Goal: Transaction & Acquisition: Purchase product/service

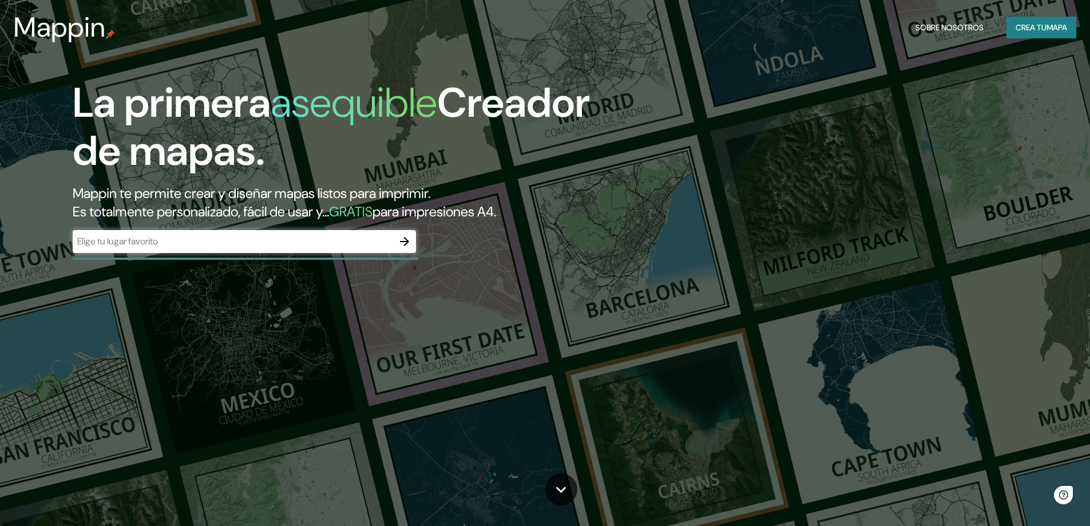
click at [530, 303] on div "La primera asequible Creador de mapas. Mappin te permite crear y diseñar mapas …" at bounding box center [545, 263] width 1090 height 526
click at [264, 243] on input "text" at bounding box center [233, 241] width 320 height 13
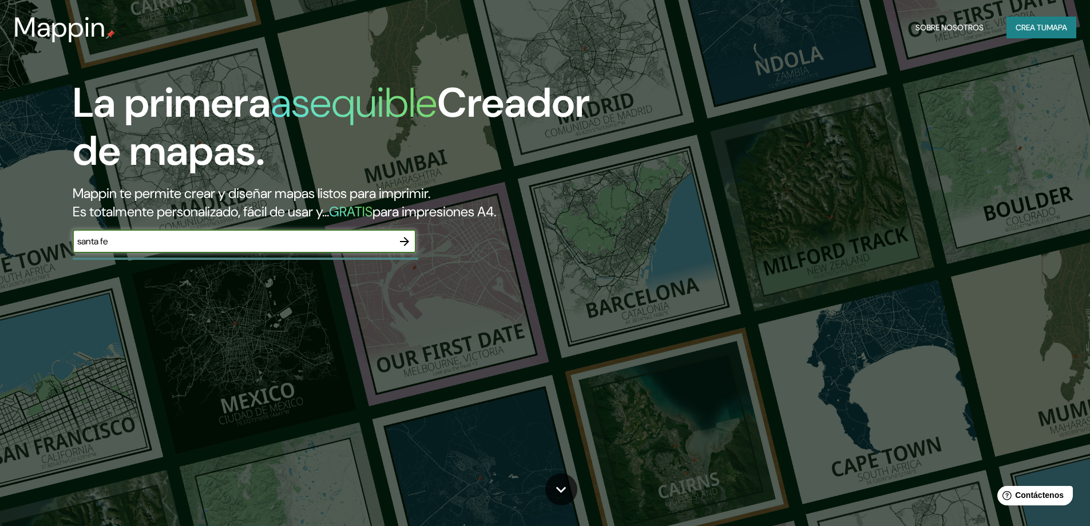
type input "santa fe"
click at [406, 240] on icon "button" at bounding box center [405, 242] width 14 height 14
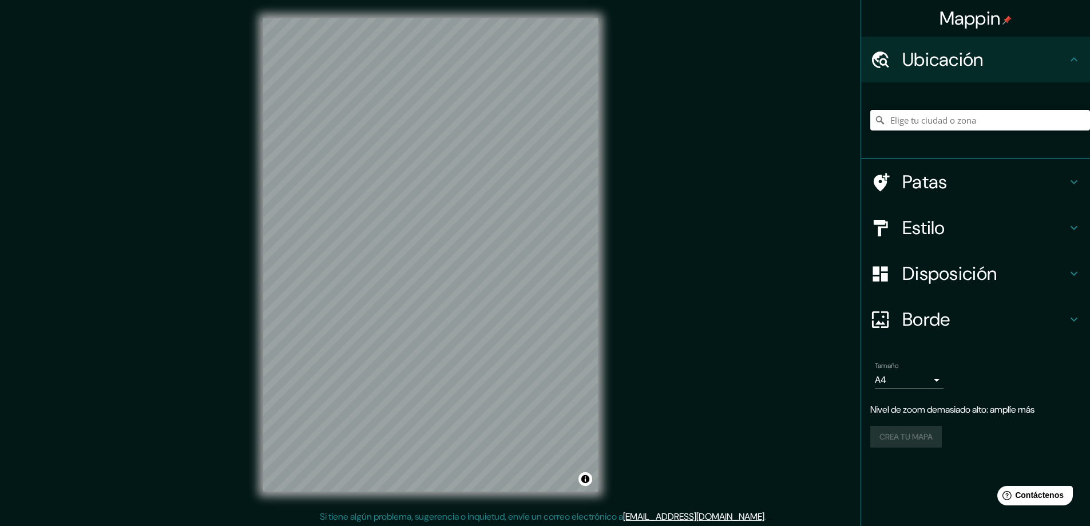
click at [915, 126] on input "Elige tu ciudad o zona" at bounding box center [980, 120] width 220 height 21
click at [909, 191] on font "Patas" at bounding box center [924, 182] width 45 height 24
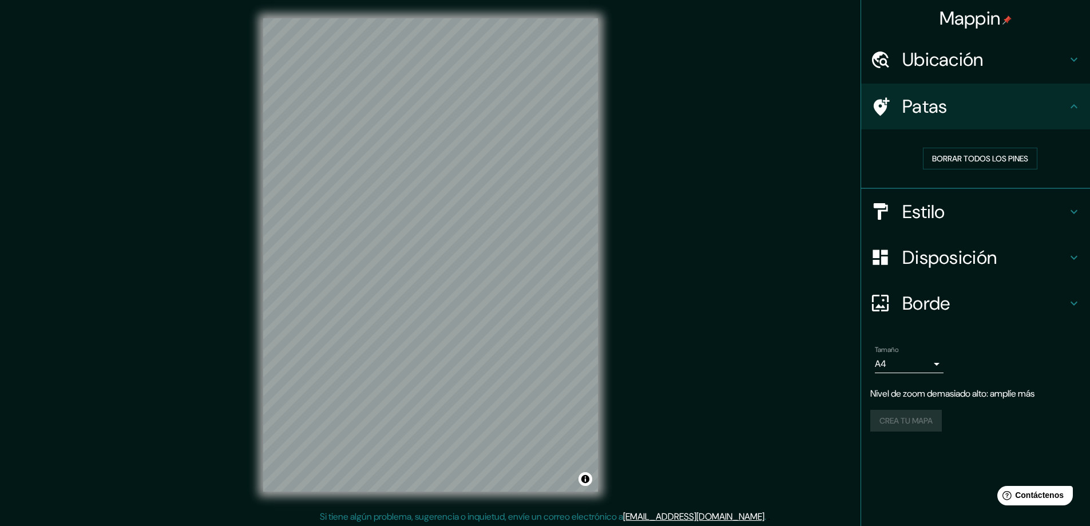
click at [959, 109] on h4 "Patas" at bounding box center [984, 106] width 165 height 23
click at [963, 114] on h4 "Patas" at bounding box center [984, 106] width 165 height 23
click at [1077, 100] on icon at bounding box center [1074, 107] width 14 height 14
click at [1073, 204] on div "Estilo" at bounding box center [975, 212] width 229 height 46
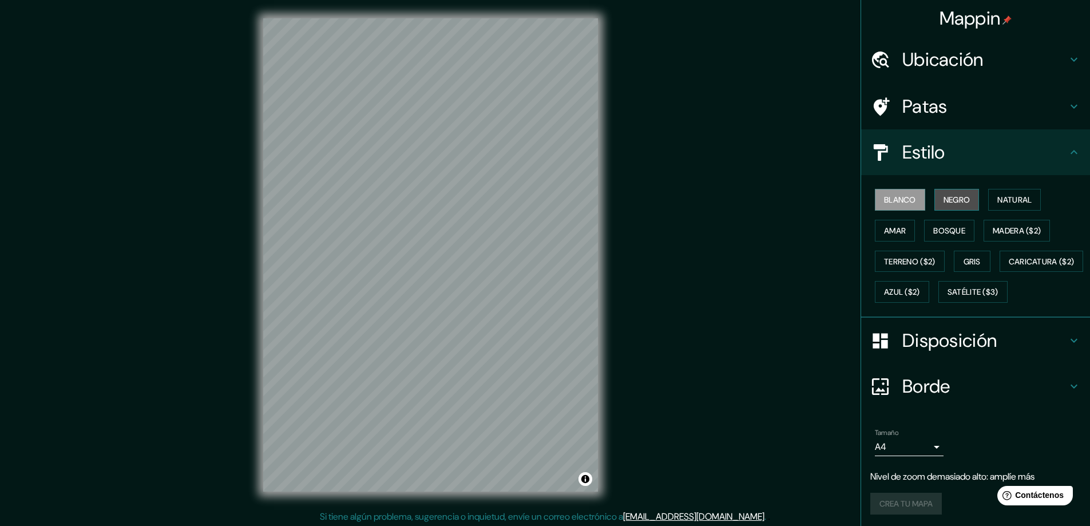
click at [943, 201] on font "Negro" at bounding box center [956, 199] width 27 height 10
click at [999, 203] on font "Natural" at bounding box center [1014, 199] width 34 height 10
click at [889, 236] on font "Amar" at bounding box center [895, 230] width 22 height 15
click at [934, 236] on font "Bosque" at bounding box center [949, 230] width 32 height 15
click at [992, 228] on font "Madera ($2)" at bounding box center [1016, 230] width 48 height 10
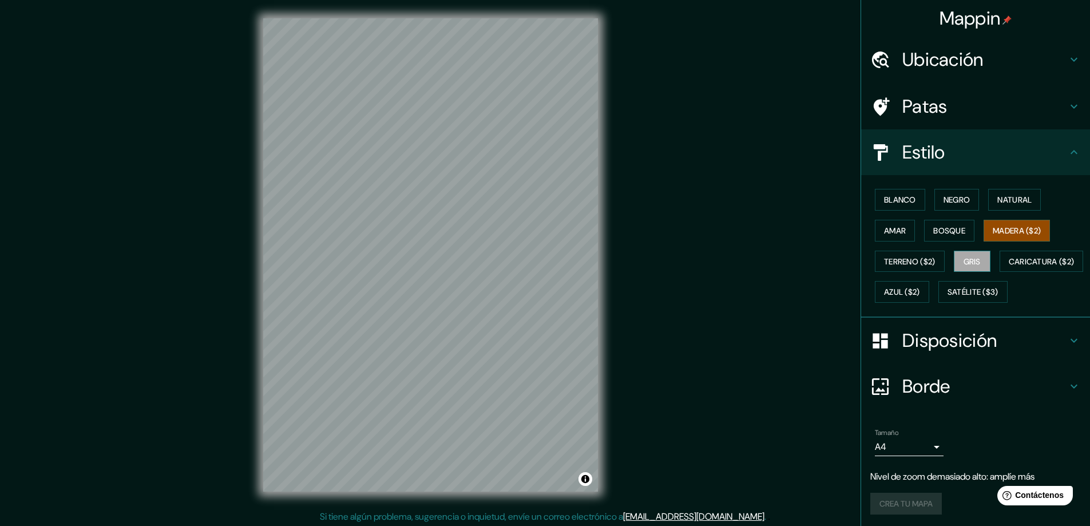
click at [972, 260] on font "Gris" at bounding box center [971, 261] width 17 height 10
click at [1002, 232] on font "Madera ($2)" at bounding box center [1016, 230] width 48 height 10
click at [963, 264] on font "Gris" at bounding box center [971, 261] width 17 height 10
click at [957, 240] on button "Bosque" at bounding box center [949, 231] width 50 height 22
click at [988, 201] on button "Natural" at bounding box center [1014, 200] width 53 height 22
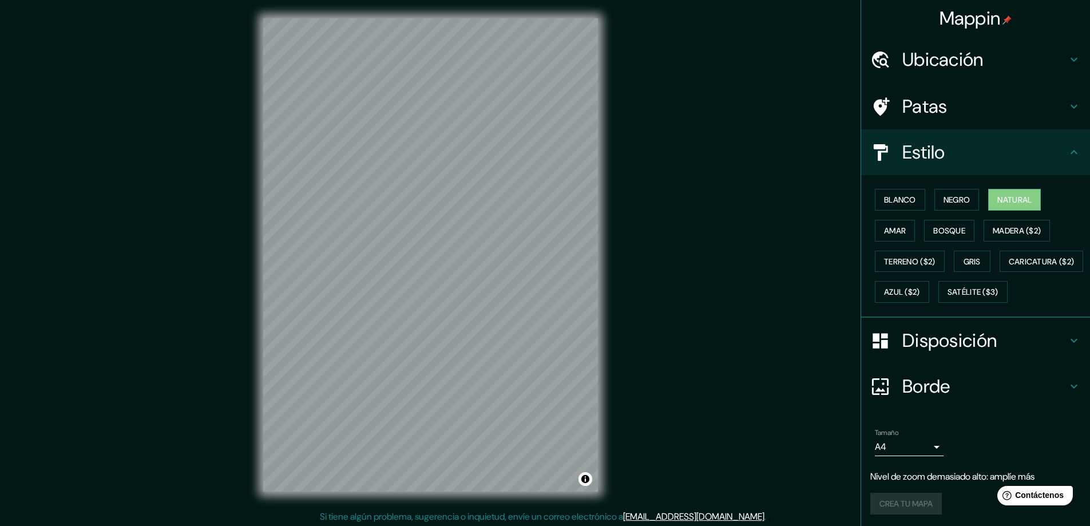
click at [935, 53] on font "Ubicación" at bounding box center [942, 59] width 81 height 24
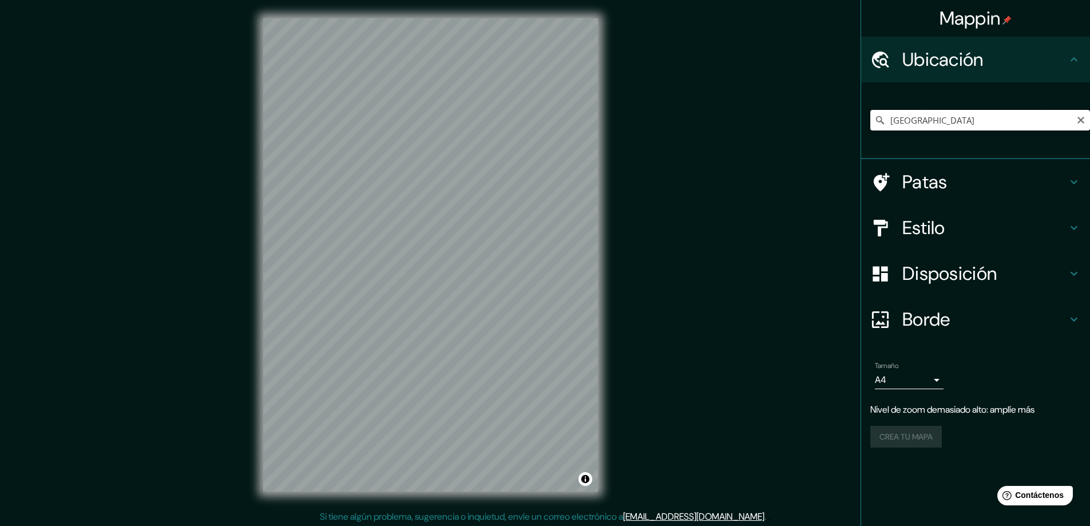
click at [931, 120] on input "[GEOGRAPHIC_DATA]" at bounding box center [980, 120] width 220 height 21
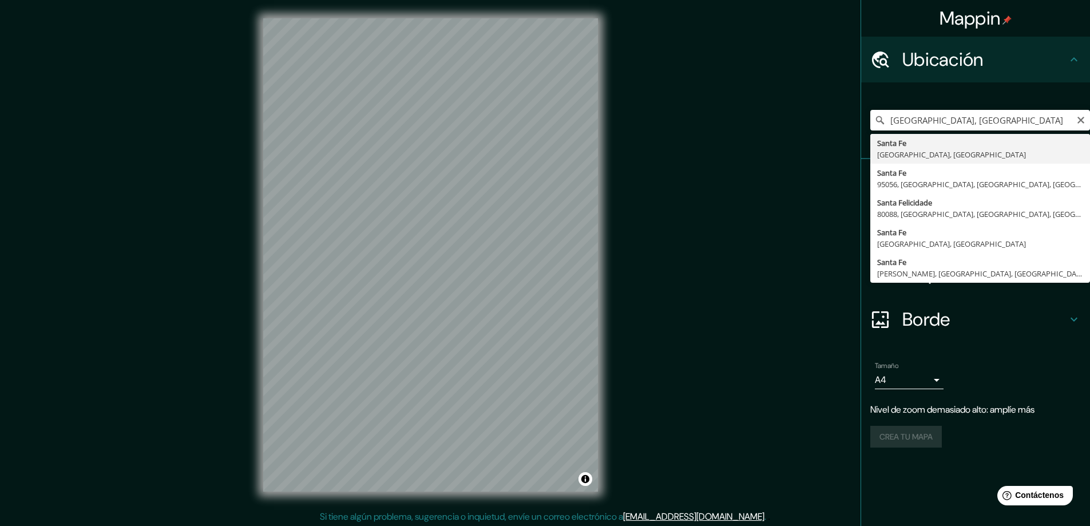
type input "[GEOGRAPHIC_DATA], [GEOGRAPHIC_DATA], [GEOGRAPHIC_DATA]"
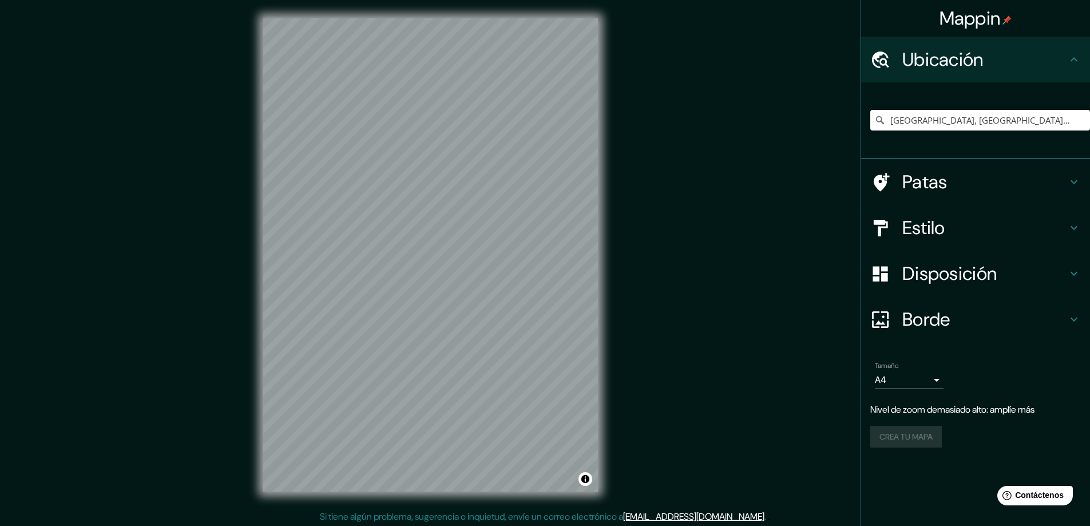
click at [969, 172] on h4 "Patas" at bounding box center [984, 181] width 165 height 23
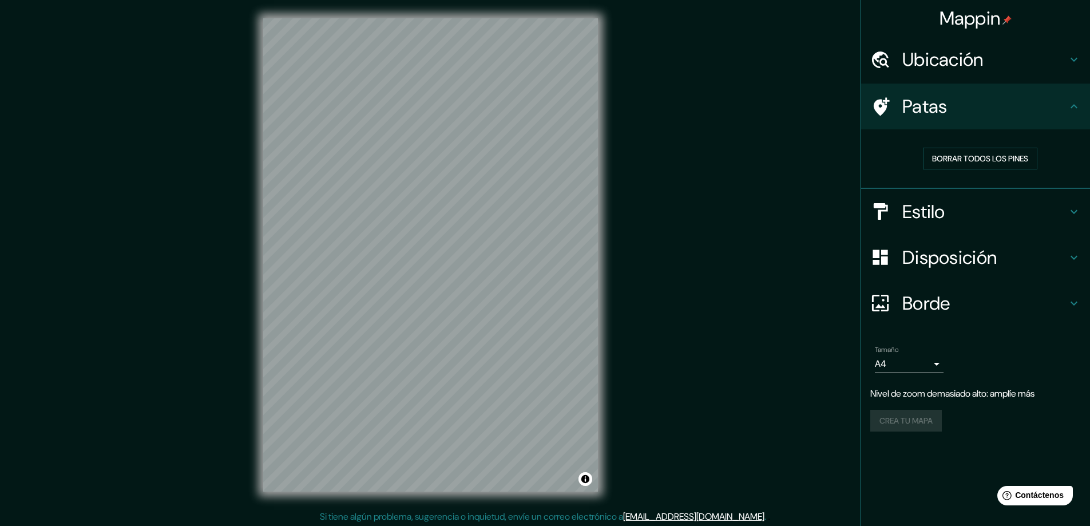
click at [957, 118] on div "Patas" at bounding box center [975, 107] width 229 height 46
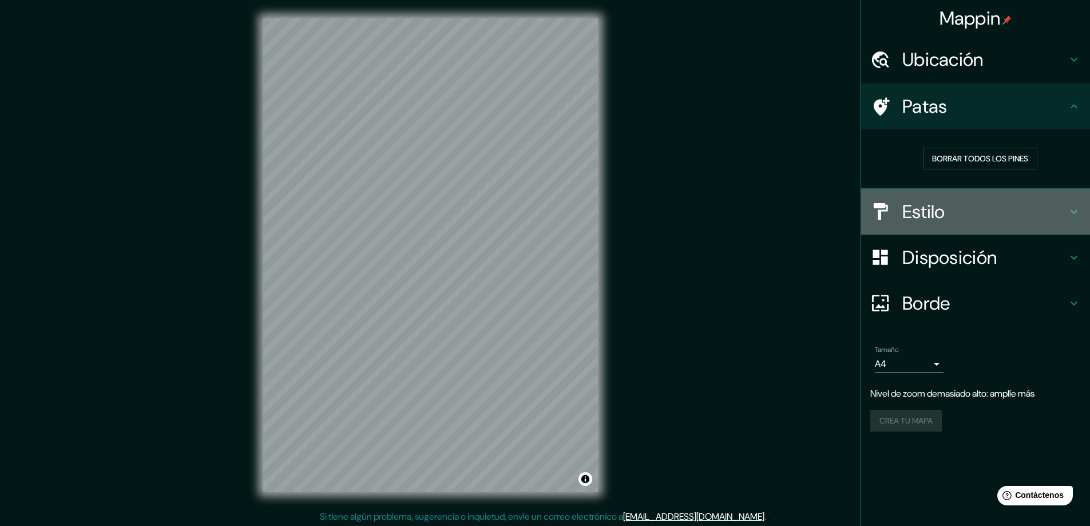
click at [955, 207] on h4 "Estilo" at bounding box center [984, 211] width 165 height 23
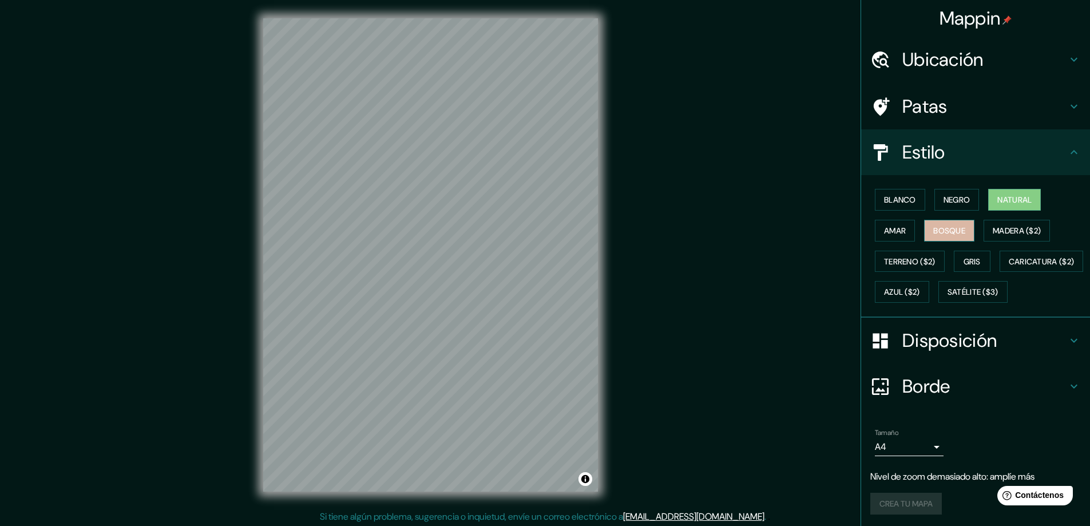
click at [948, 236] on font "Bosque" at bounding box center [949, 230] width 32 height 15
click at [997, 197] on font "Natural" at bounding box center [1014, 199] width 34 height 10
click at [1043, 159] on h4 "Estilo" at bounding box center [984, 152] width 165 height 23
click at [1067, 153] on icon at bounding box center [1074, 152] width 14 height 14
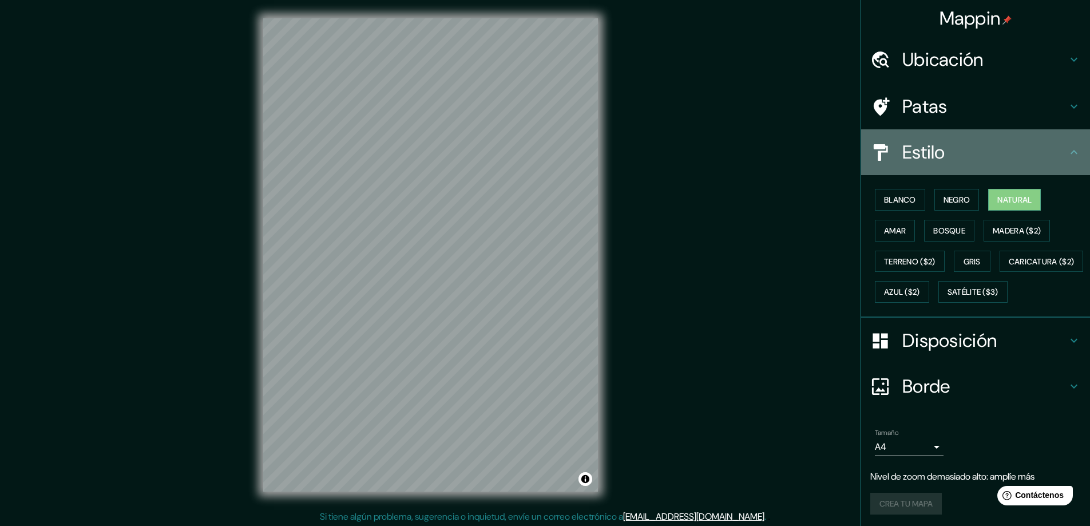
click at [1071, 148] on icon at bounding box center [1074, 152] width 14 height 14
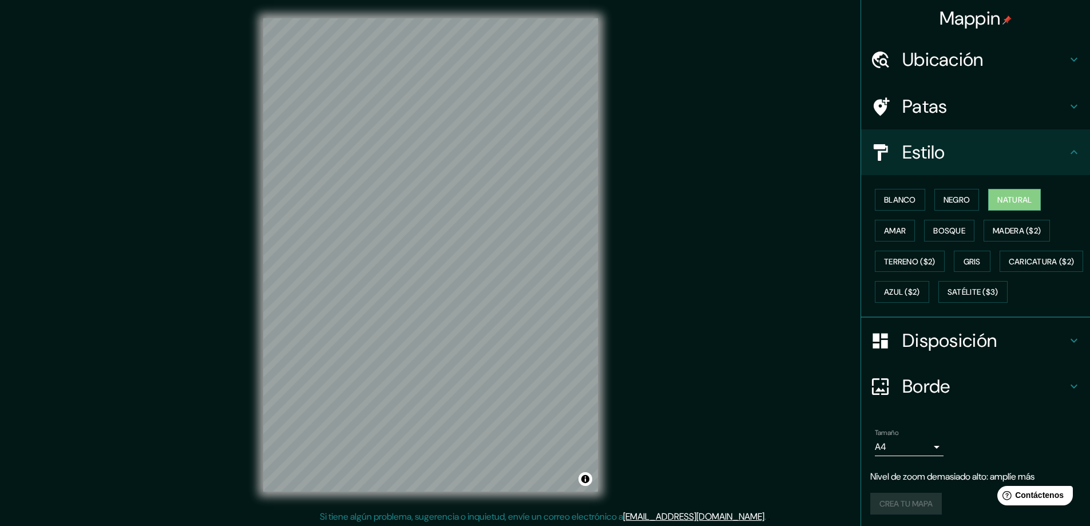
click at [1067, 347] on icon at bounding box center [1074, 340] width 14 height 14
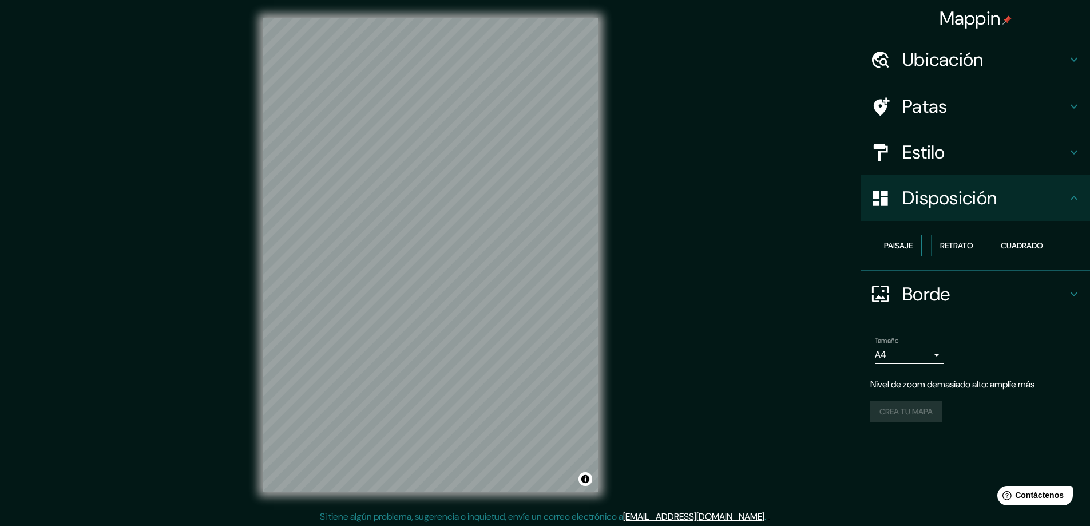
click at [915, 238] on button "Paisaje" at bounding box center [898, 246] width 47 height 22
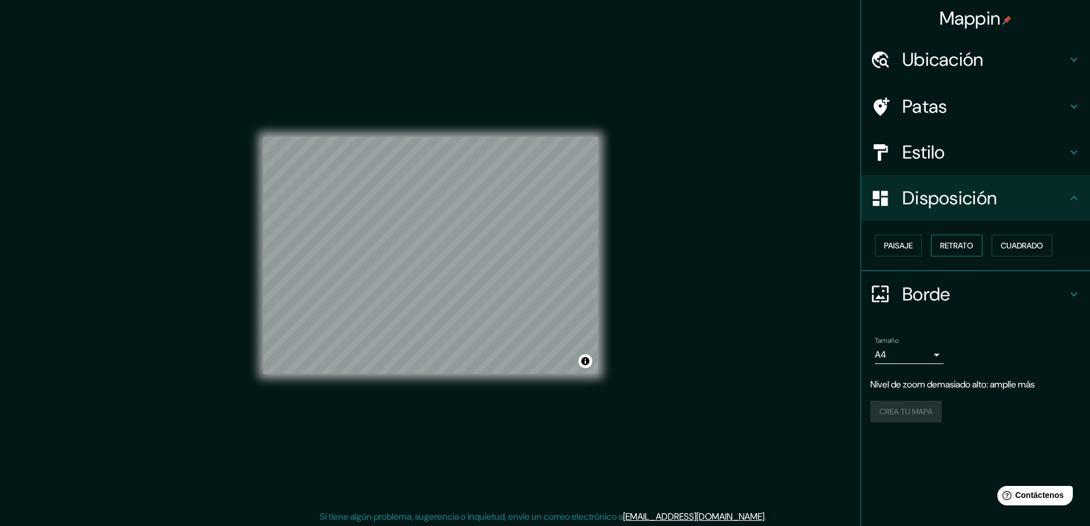
click at [952, 247] on font "Retrato" at bounding box center [956, 245] width 33 height 10
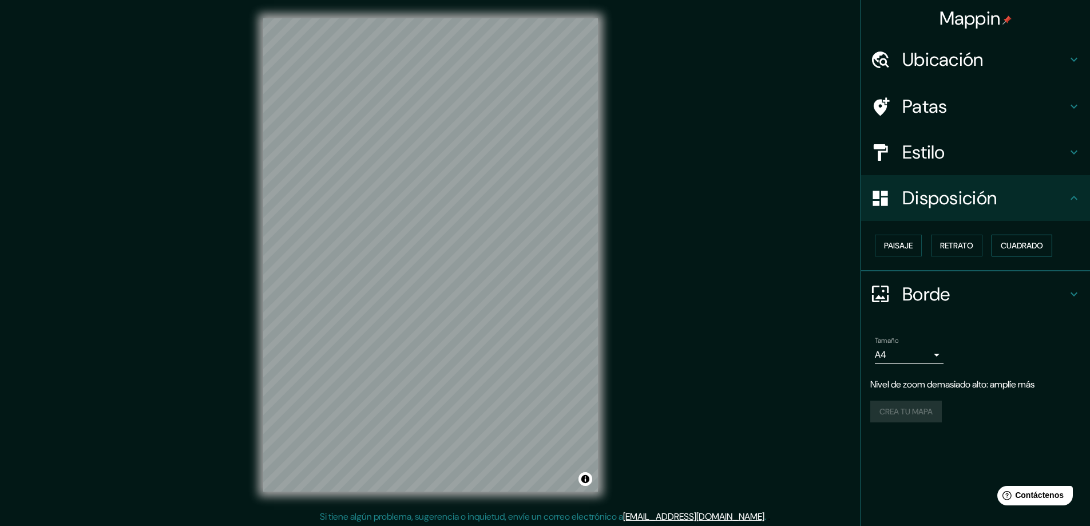
click at [1024, 245] on font "Cuadrado" at bounding box center [1021, 245] width 42 height 10
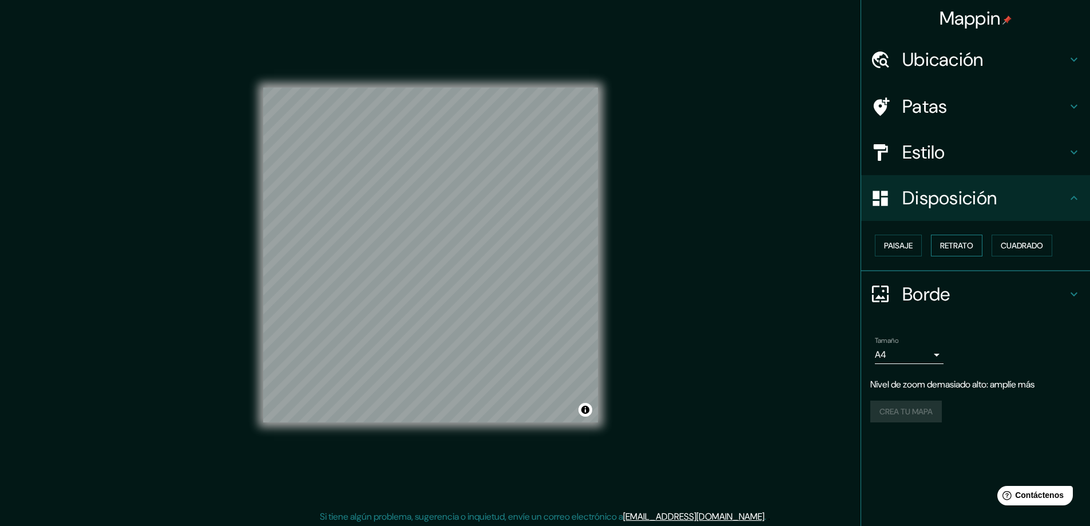
click at [976, 247] on button "Retrato" at bounding box center [956, 246] width 51 height 22
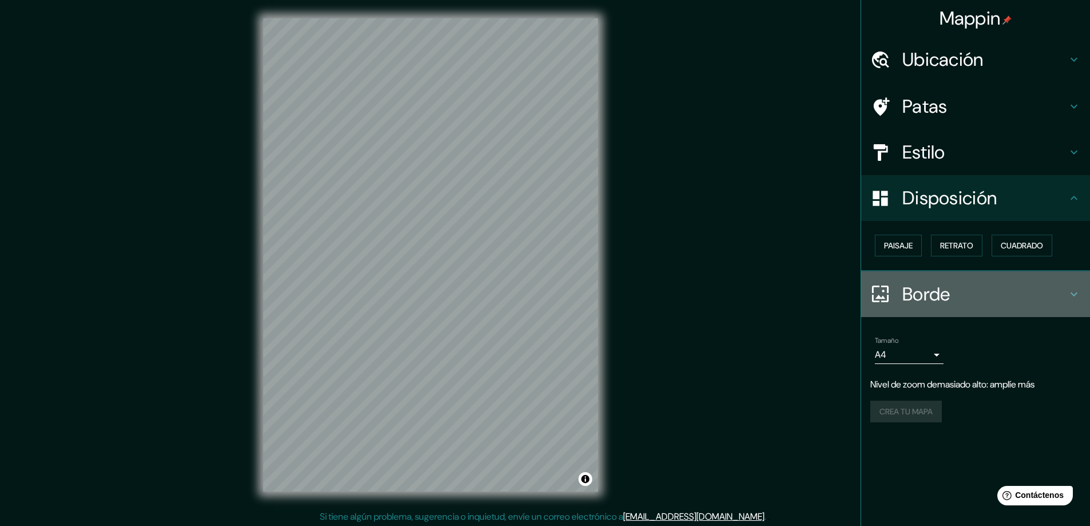
click at [982, 289] on h4 "Borde" at bounding box center [984, 294] width 165 height 23
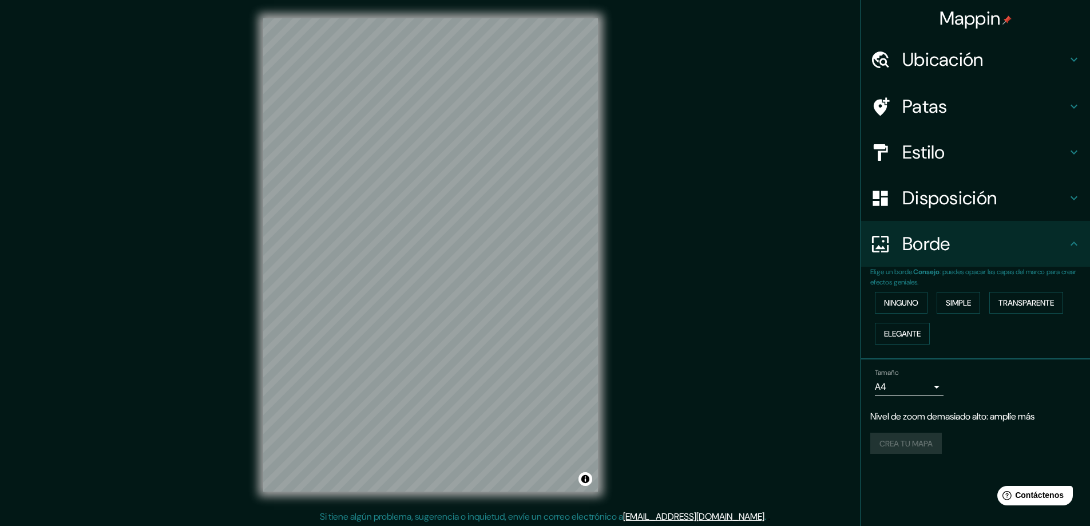
click at [976, 259] on div "Borde" at bounding box center [975, 244] width 229 height 46
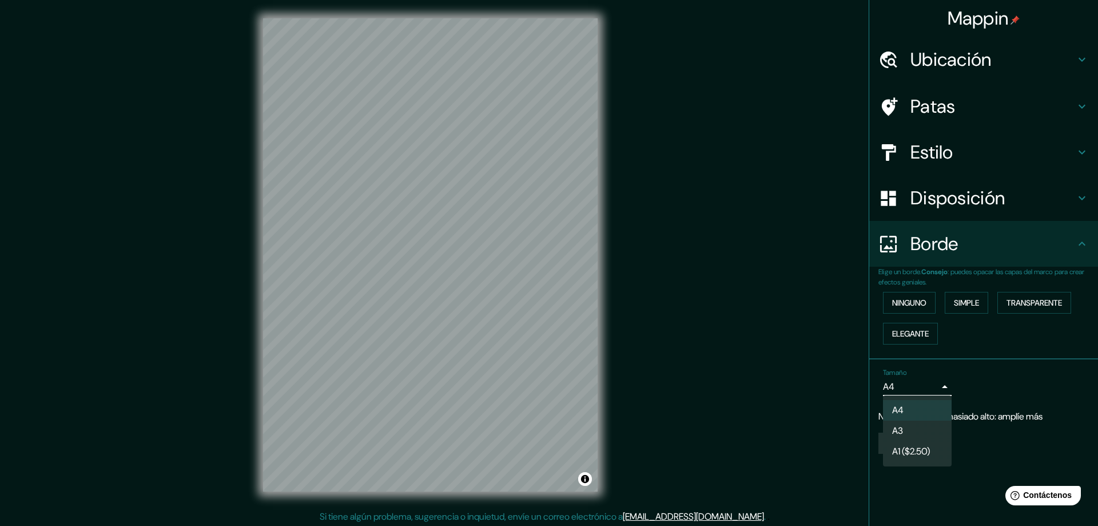
click at [936, 387] on body "Mappin Ubicación [GEOGRAPHIC_DATA], [GEOGRAPHIC_DATA], [GEOGRAPHIC_DATA] Patas …" at bounding box center [549, 263] width 1098 height 526
click at [928, 432] on li "A3" at bounding box center [917, 431] width 69 height 21
type input "a4"
